Goal: Information Seeking & Learning: Check status

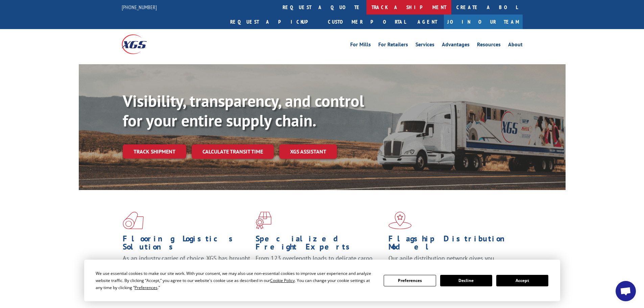
click at [367, 6] on link "track a shipment" at bounding box center [409, 7] width 85 height 15
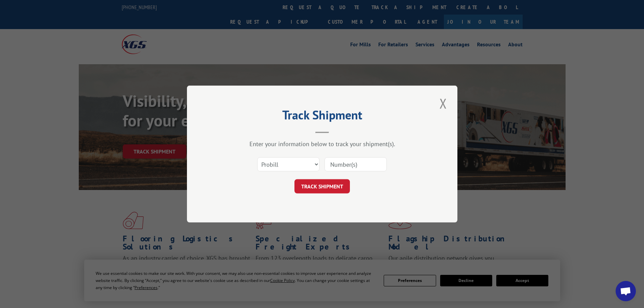
click at [290, 172] on div "Select category... Probill BOL PO" at bounding box center [289, 165] width 62 height 16
click at [279, 167] on select "Select category... Probill BOL PO" at bounding box center [288, 164] width 62 height 14
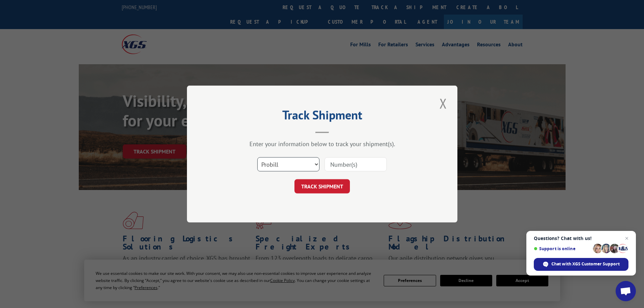
select select "bol"
click at [257, 157] on select "Select category... Probill BOL PO" at bounding box center [288, 164] width 62 height 14
click at [343, 165] on input at bounding box center [356, 164] width 62 height 14
paste input "5953108"
type input "5953108"
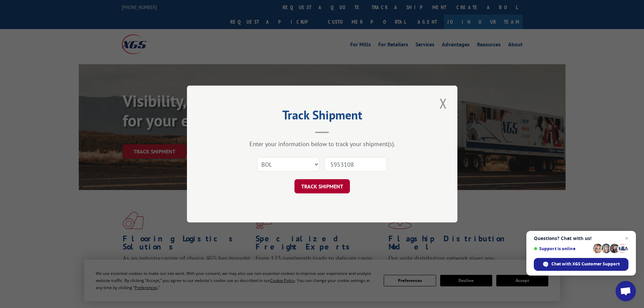
click at [327, 185] on button "TRACK SHIPMENT" at bounding box center [322, 186] width 55 height 14
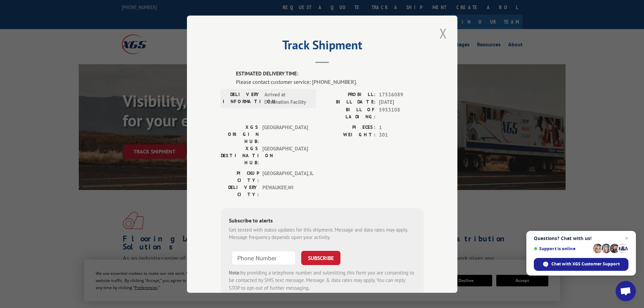
click at [441, 33] on button "Close modal" at bounding box center [444, 33] width 12 height 19
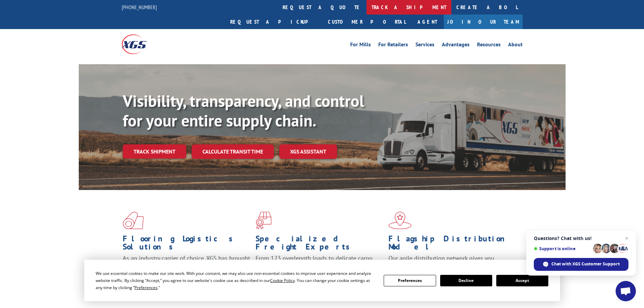
click at [367, 9] on link "track a shipment" at bounding box center [409, 7] width 85 height 15
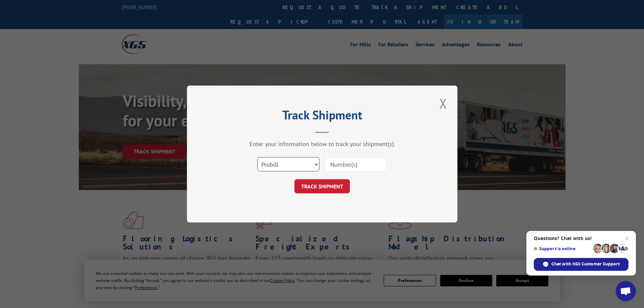
click at [278, 168] on select "Select category... Probill BOL PO" at bounding box center [288, 164] width 62 height 14
select select "bol"
click at [257, 157] on select "Select category... Probill BOL PO" at bounding box center [288, 164] width 62 height 14
click at [353, 158] on input at bounding box center [356, 164] width 62 height 14
paste input "5953108"
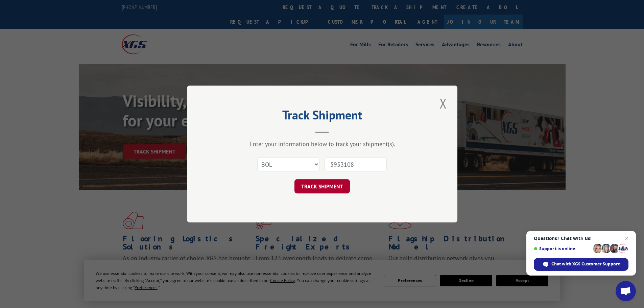
type input "5953108"
click at [324, 188] on button "TRACK SHIPMENT" at bounding box center [322, 186] width 55 height 14
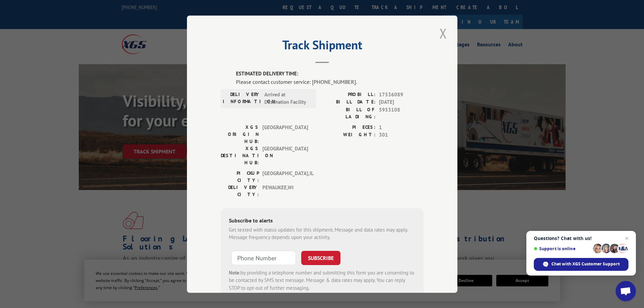
click at [439, 33] on button "Close modal" at bounding box center [444, 33] width 12 height 19
